Goal: Transaction & Acquisition: Obtain resource

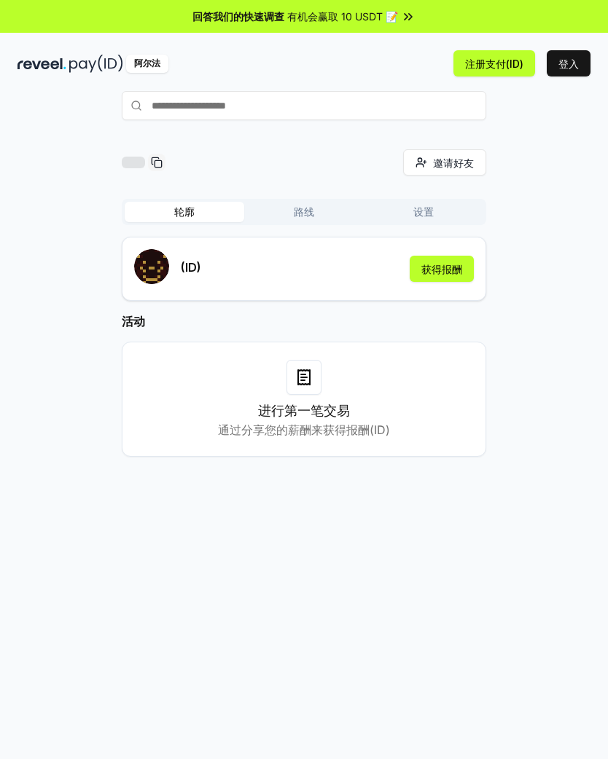
click at [305, 211] on button "路线" at bounding box center [304, 212] width 120 height 20
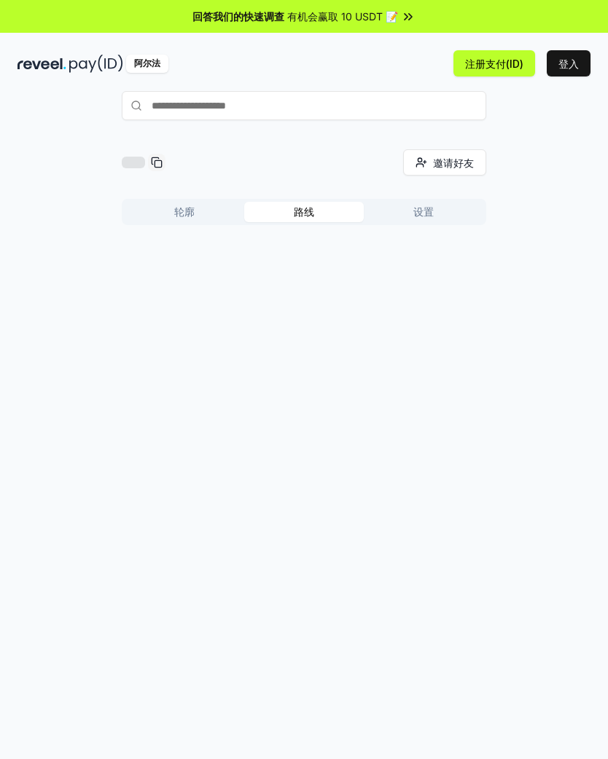
click at [208, 213] on button "轮廓" at bounding box center [185, 212] width 120 height 20
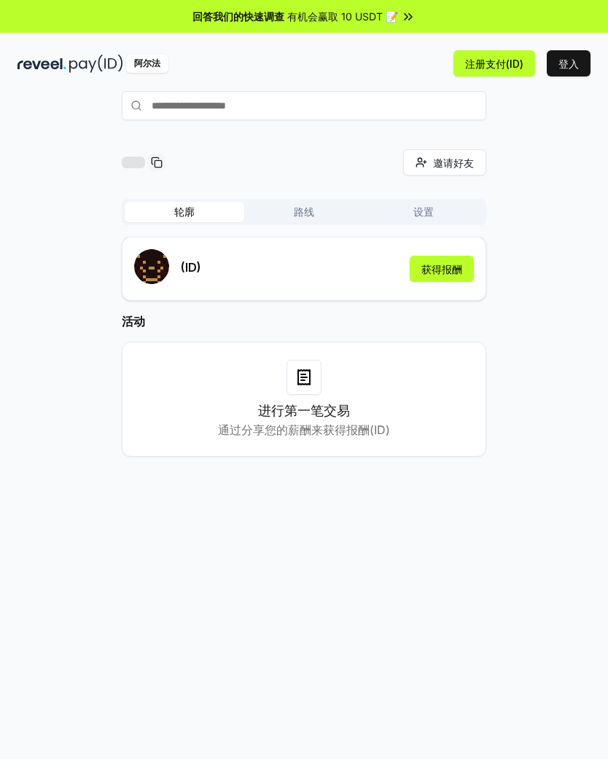
click at [433, 266] on button "获得报酬" at bounding box center [442, 269] width 64 height 26
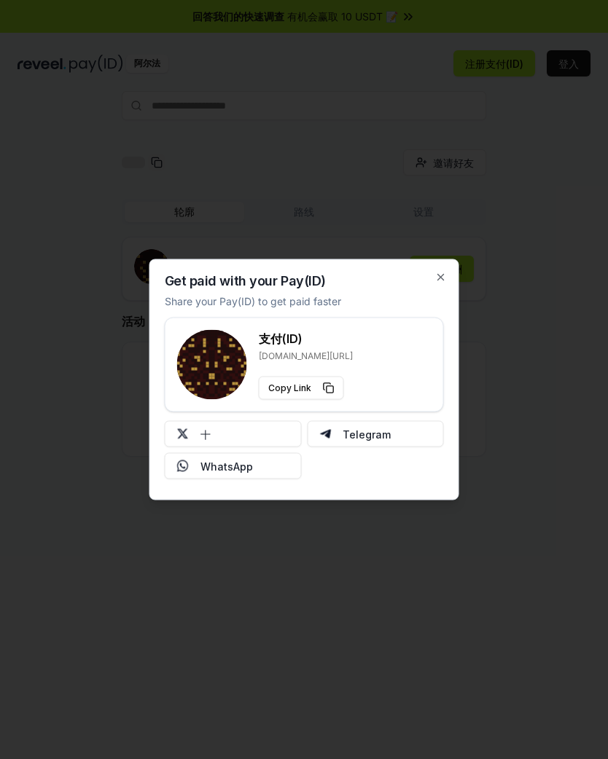
click at [407, 346] on div "支付(ID) [DOMAIN_NAME][URL] Copy Link" at bounding box center [304, 365] width 254 height 70
click at [444, 272] on icon "button" at bounding box center [441, 278] width 12 height 12
